Goal: Task Accomplishment & Management: Manage account settings

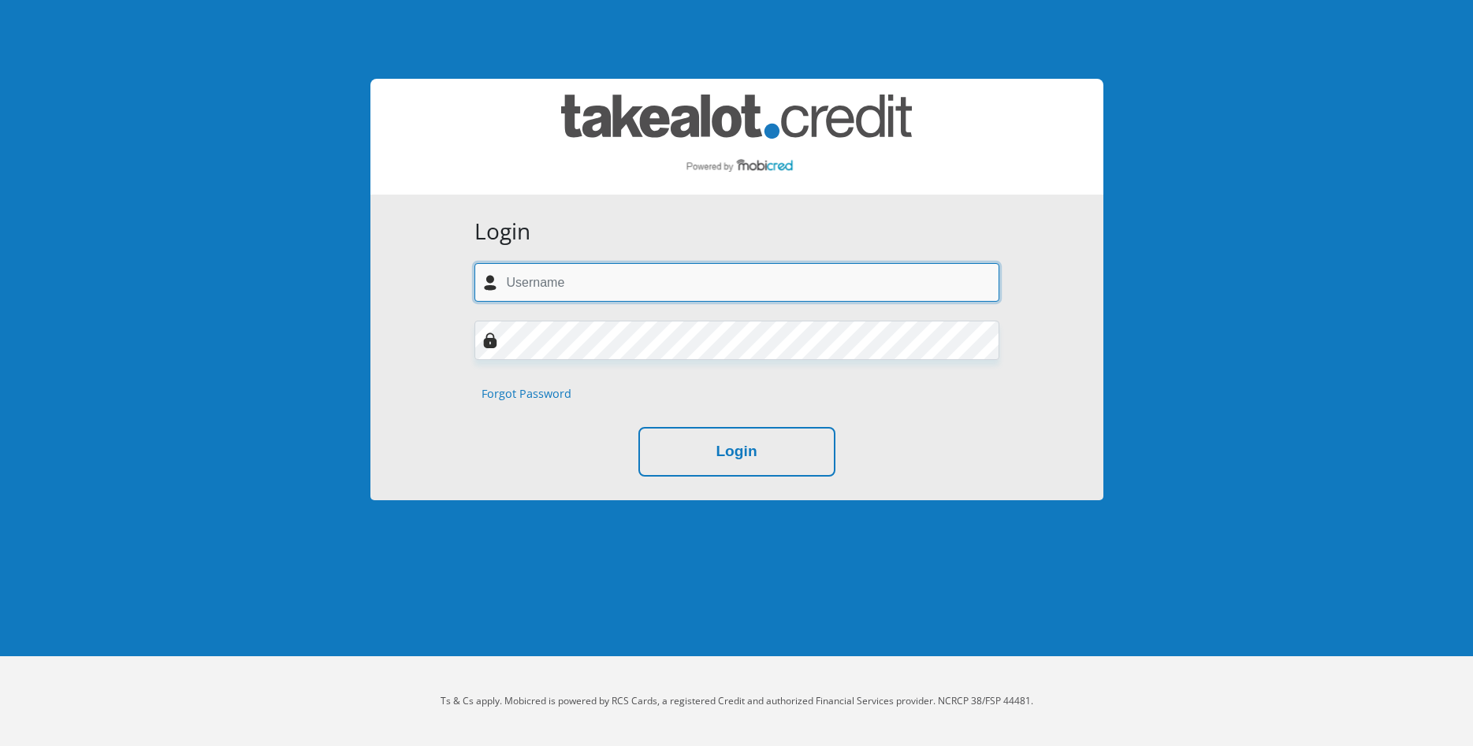
click at [619, 282] on input "text" at bounding box center [736, 282] width 525 height 39
type input "[EMAIL_ADDRESS][DOMAIN_NAME]"
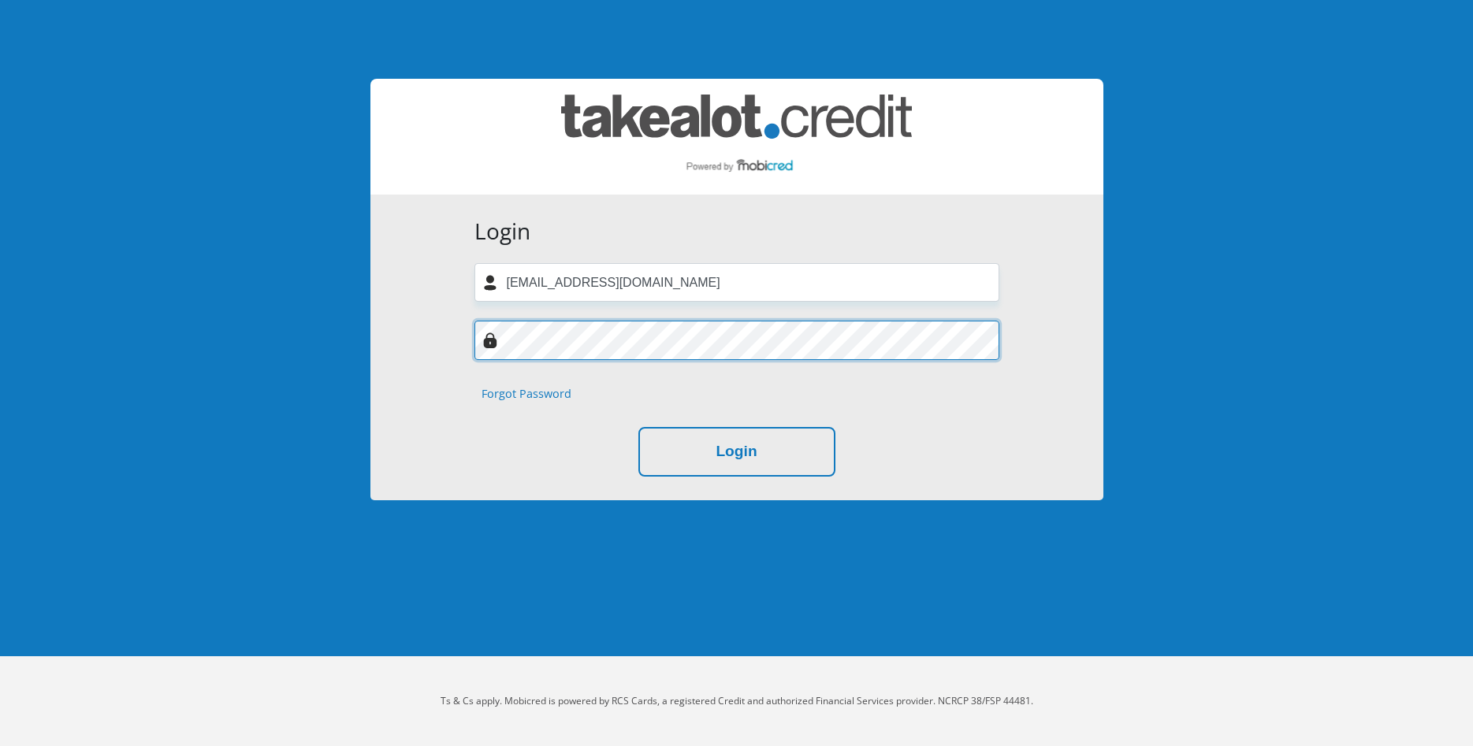
click at [638, 427] on button "Login" at bounding box center [736, 452] width 197 height 50
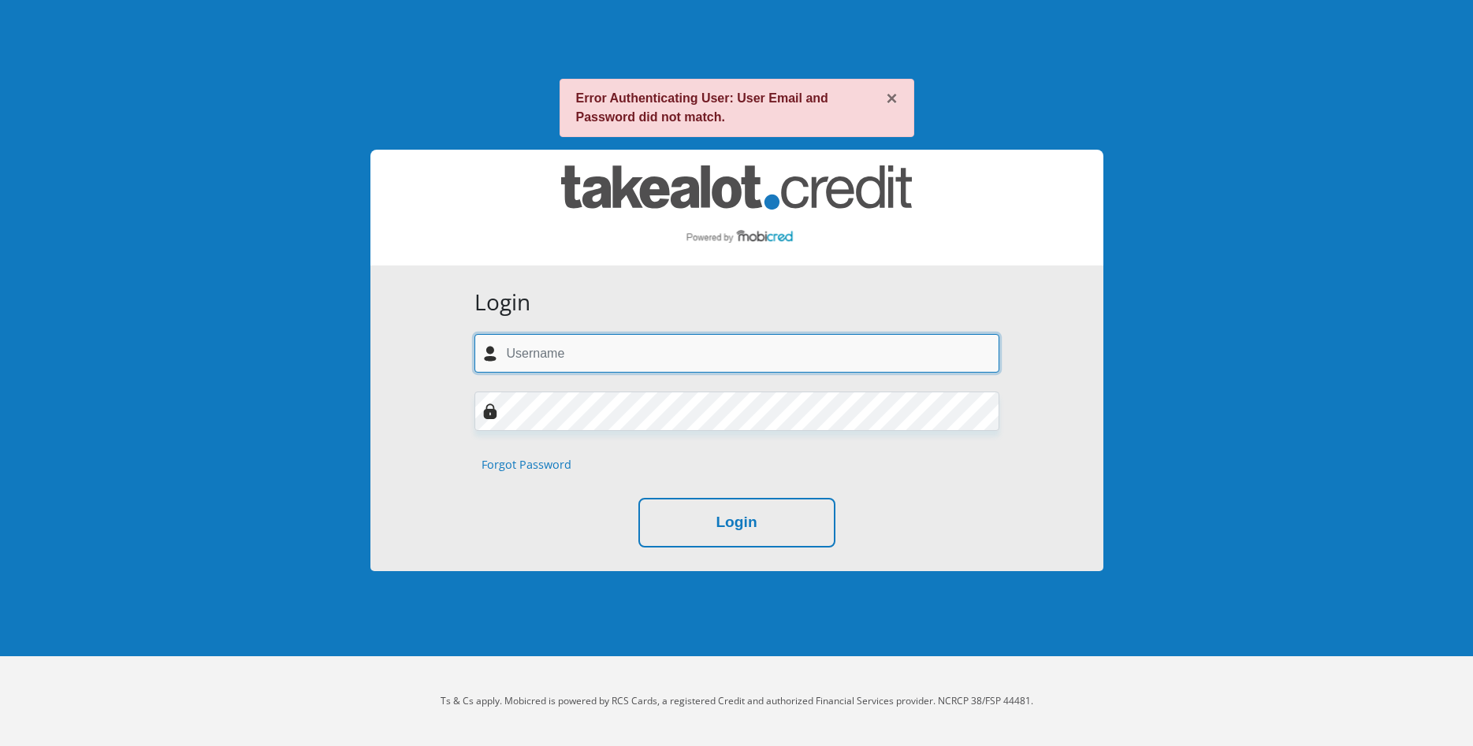
click at [593, 338] on input "text" at bounding box center [736, 353] width 525 height 39
type input "[EMAIL_ADDRESS][DOMAIN_NAME]"
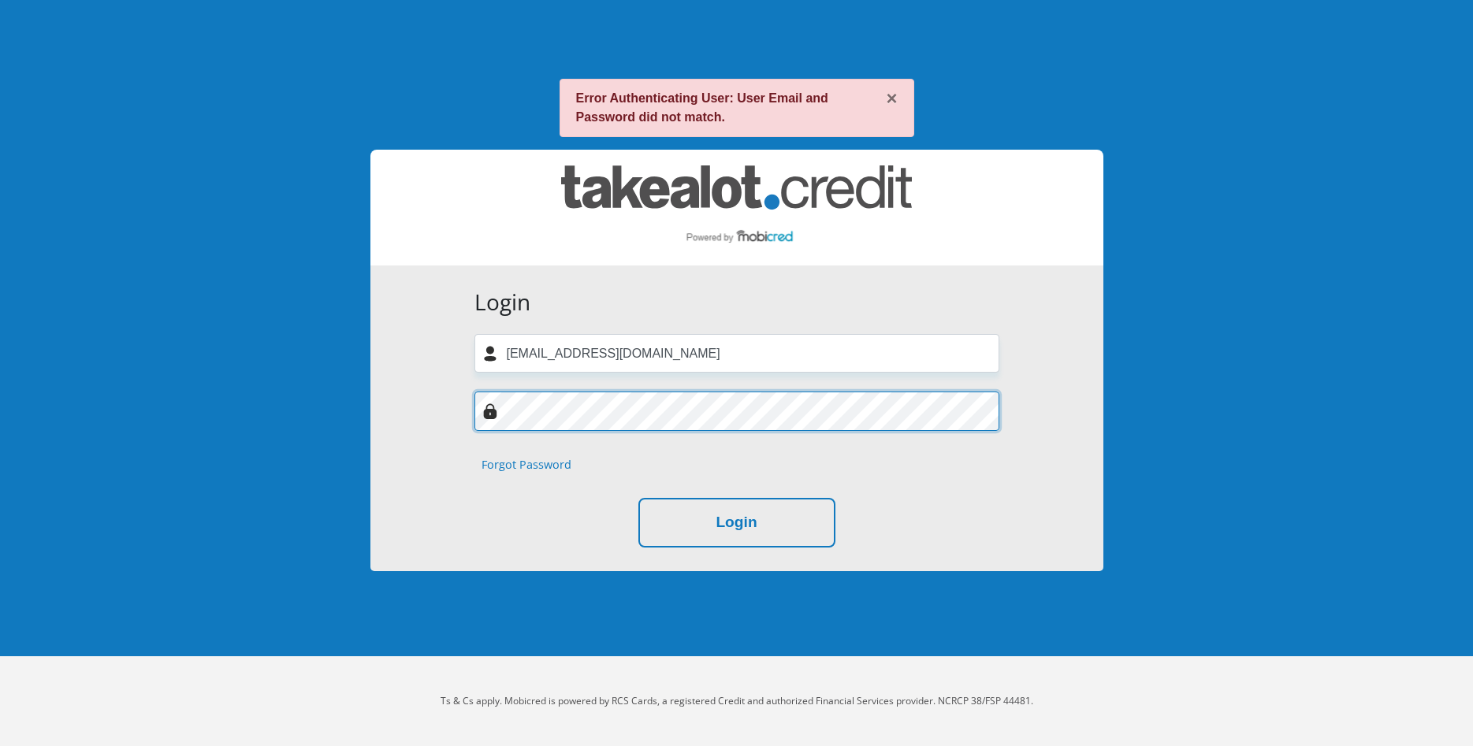
click at [638, 498] on button "Login" at bounding box center [736, 523] width 197 height 50
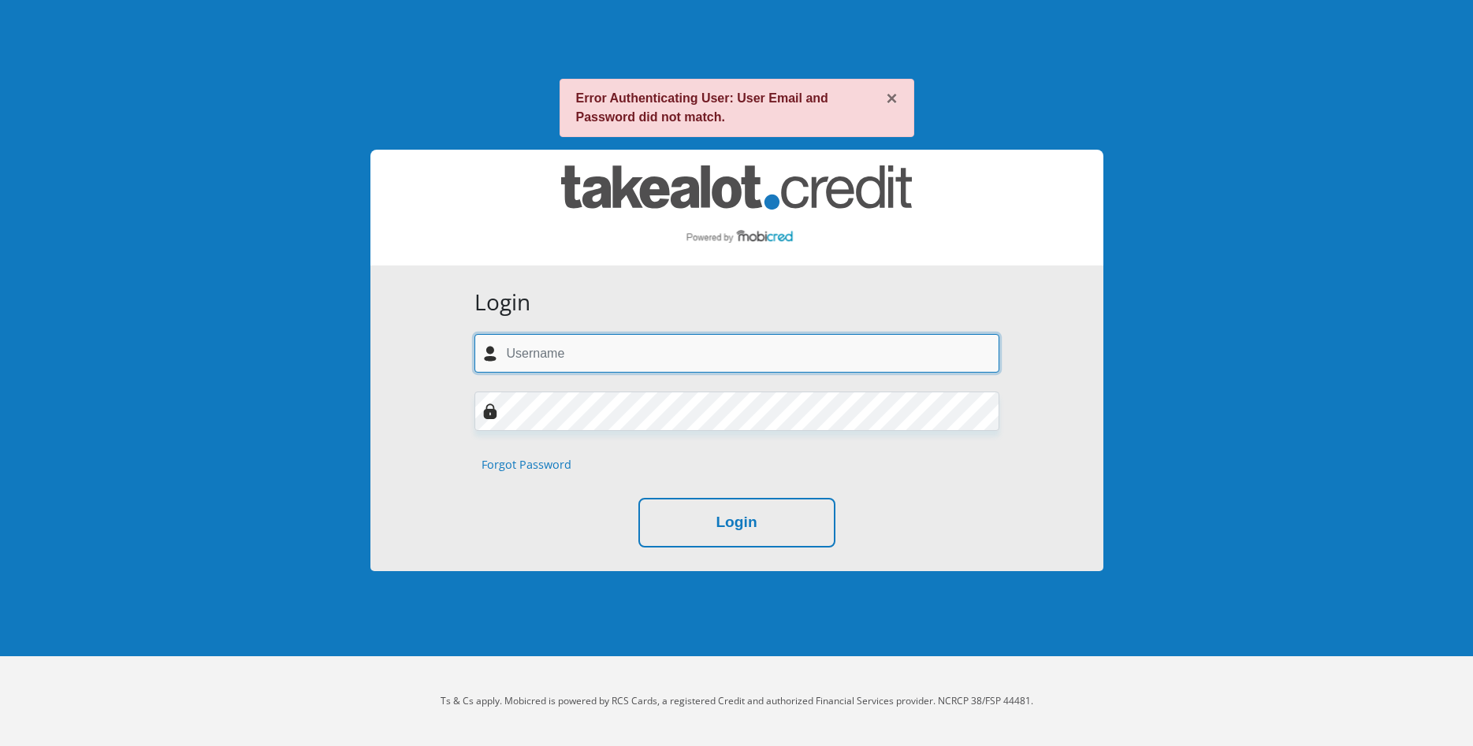
click at [553, 359] on input "text" at bounding box center [736, 353] width 525 height 39
type input "[EMAIL_ADDRESS][DOMAIN_NAME]"
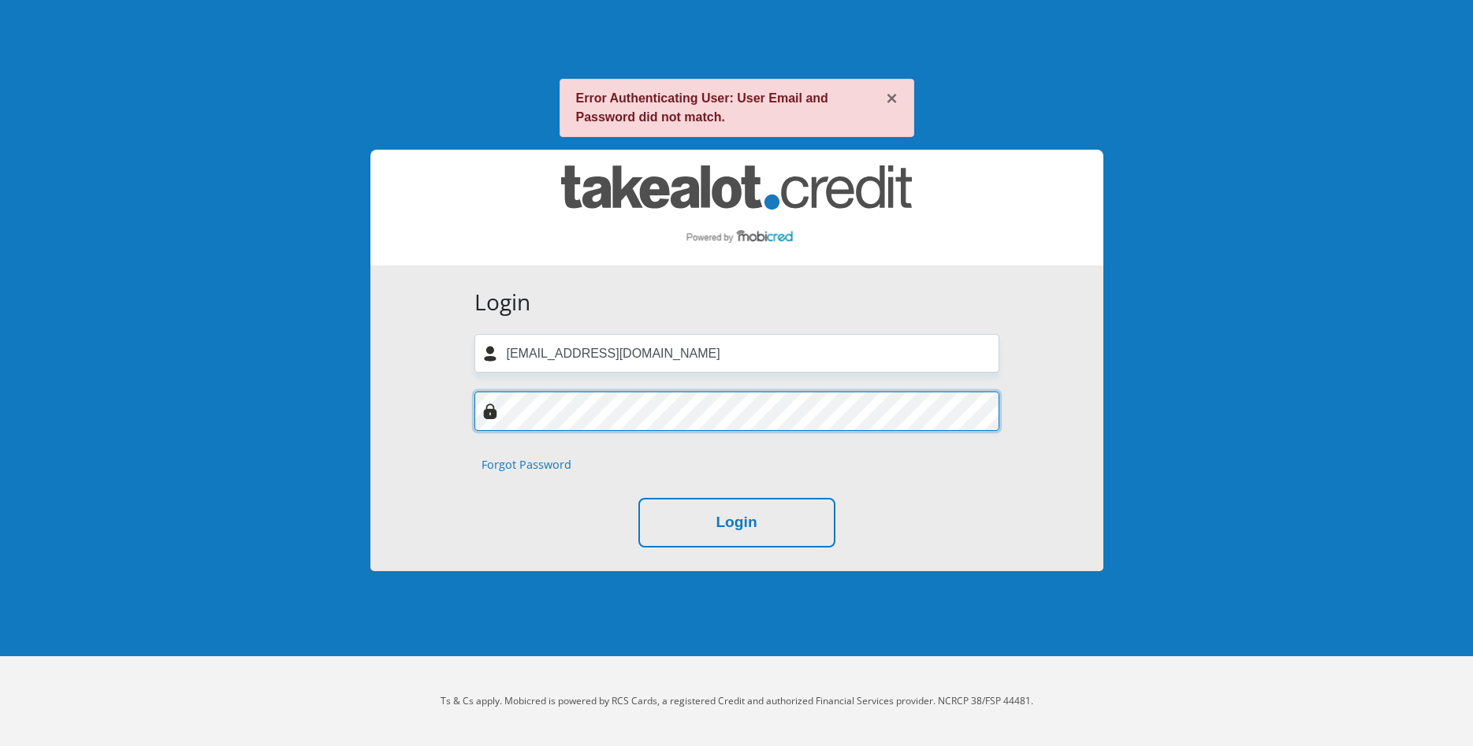
click at [638, 498] on button "Login" at bounding box center [736, 523] width 197 height 50
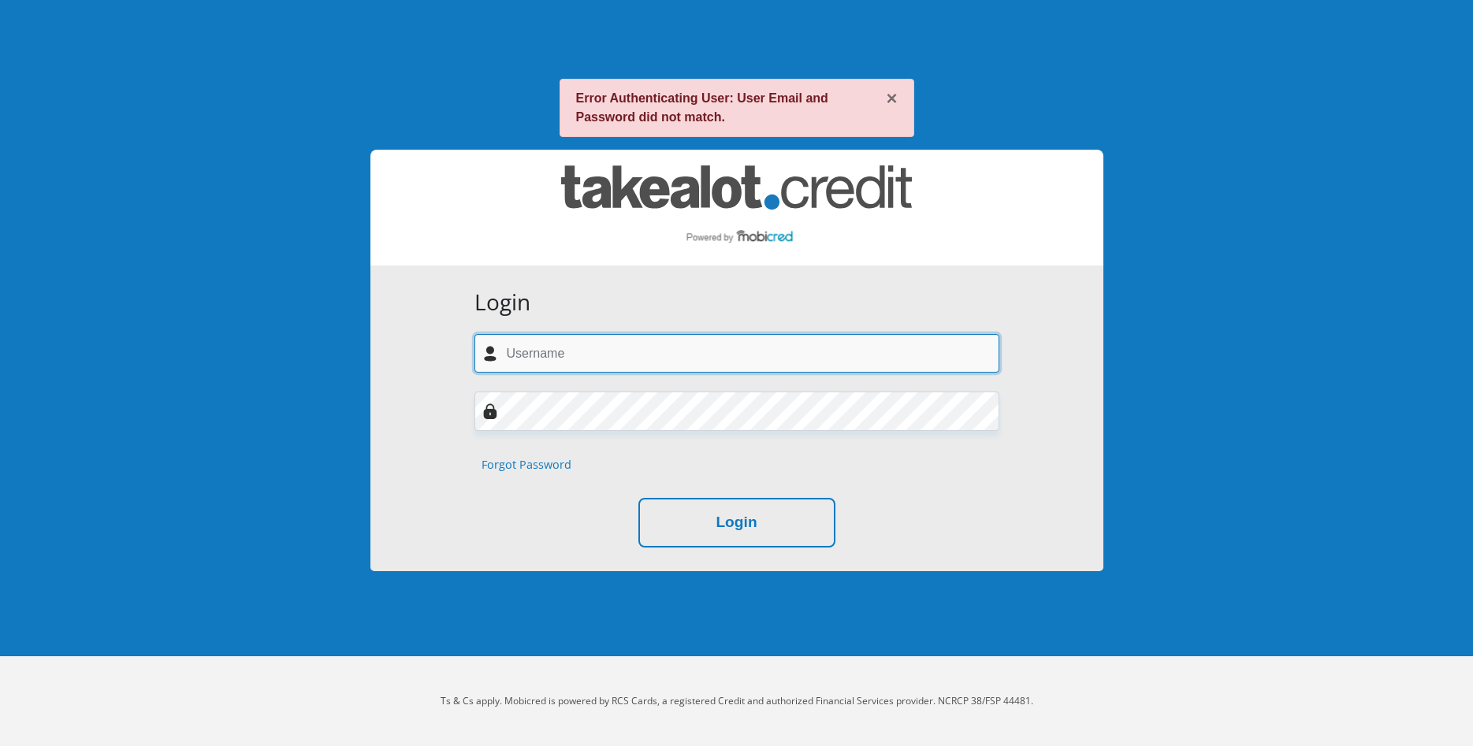
click at [561, 363] on input "text" at bounding box center [736, 353] width 525 height 39
type input "michalmering@gmail.com"
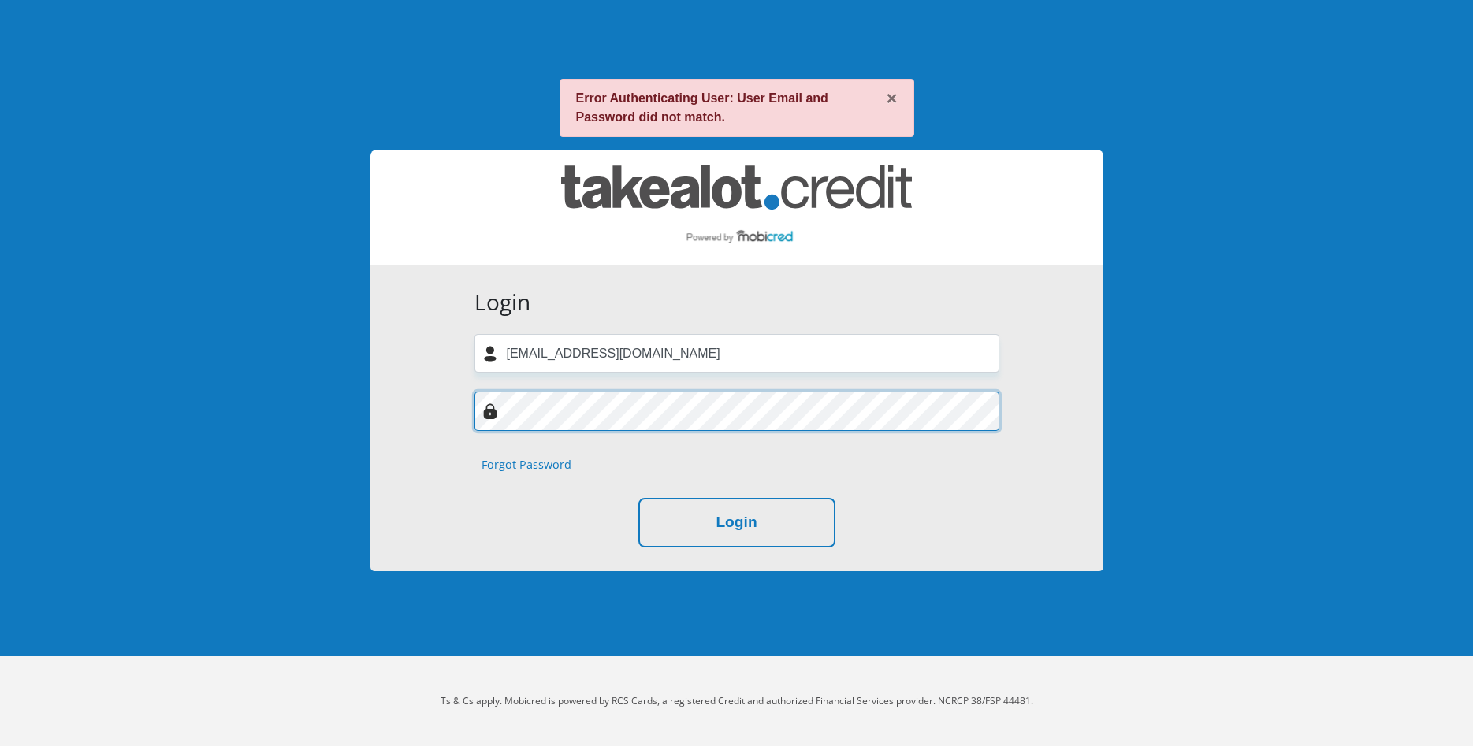
click at [638, 498] on button "Login" at bounding box center [736, 523] width 197 height 50
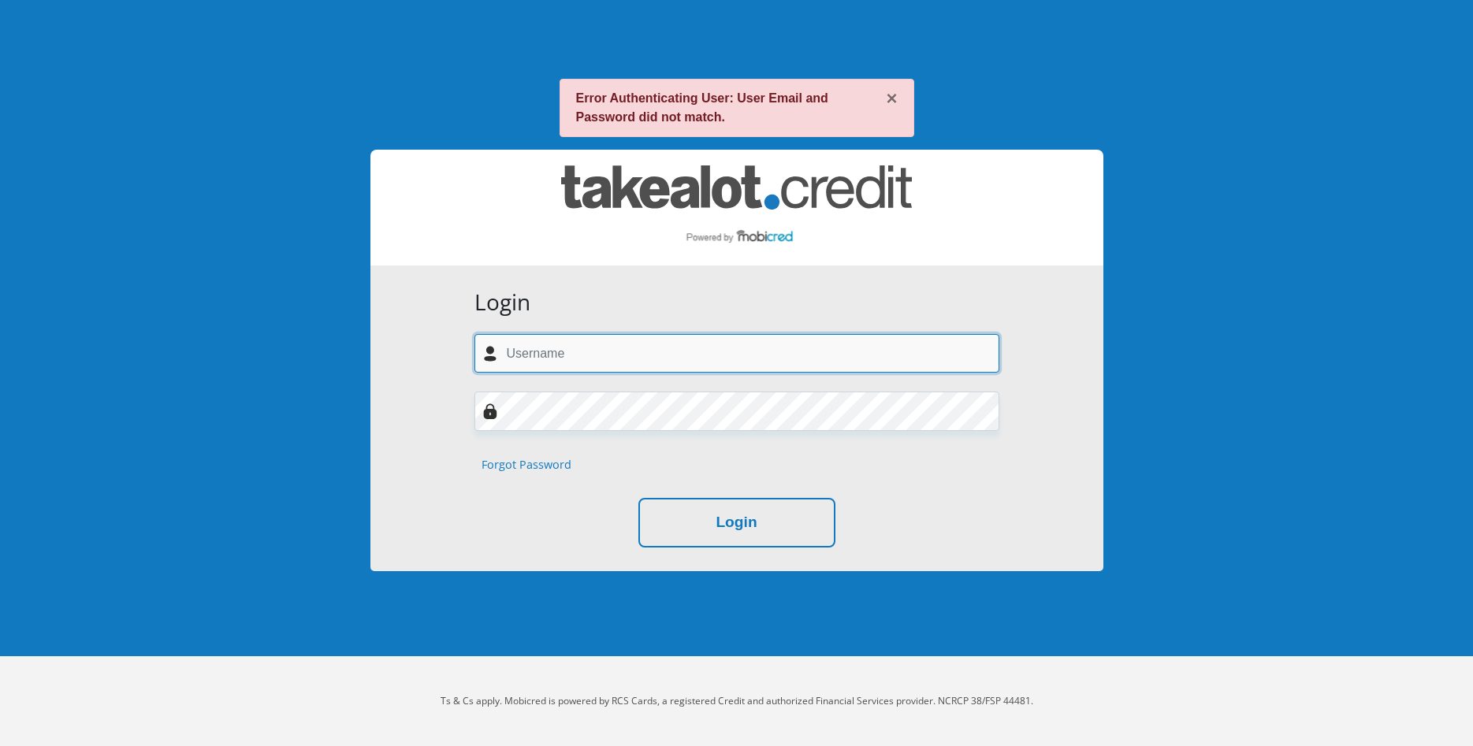
click at [583, 351] on input "text" at bounding box center [736, 353] width 525 height 39
type input "m"
